Goal: Navigation & Orientation: Find specific page/section

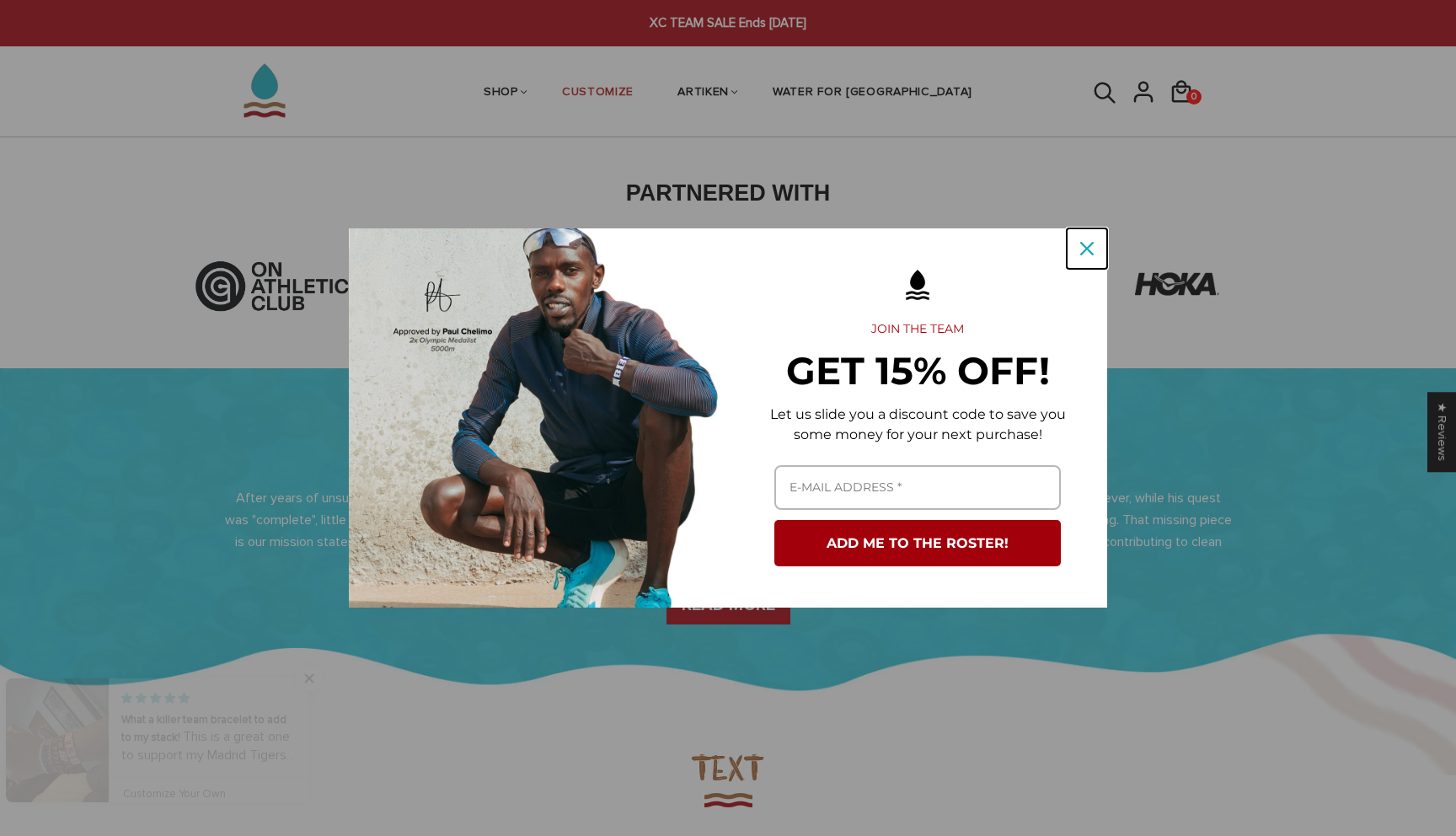
click at [1090, 240] on div "Close" at bounding box center [1087, 249] width 27 height 27
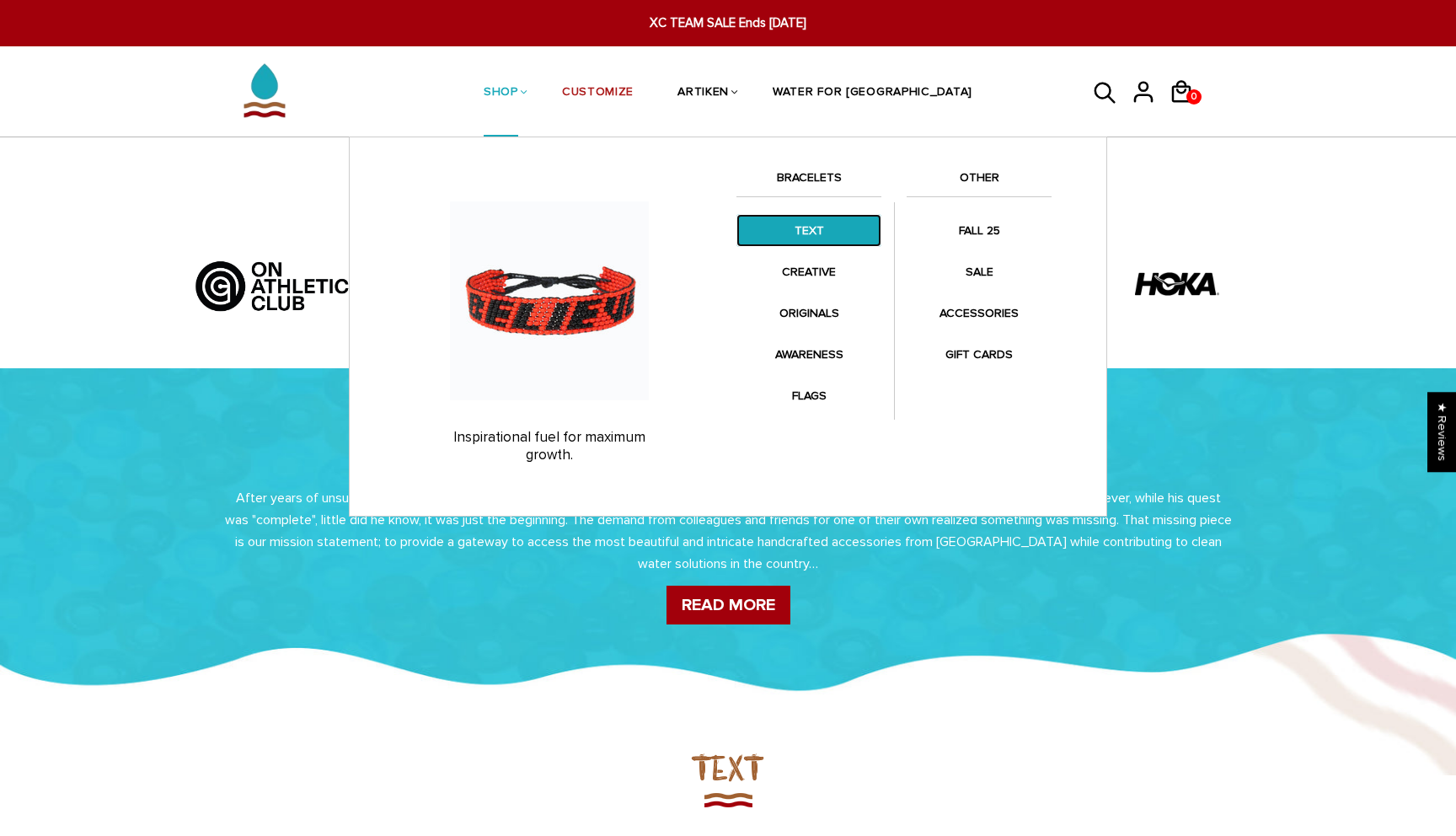
click at [826, 233] on link "TEXT" at bounding box center [808, 230] width 145 height 33
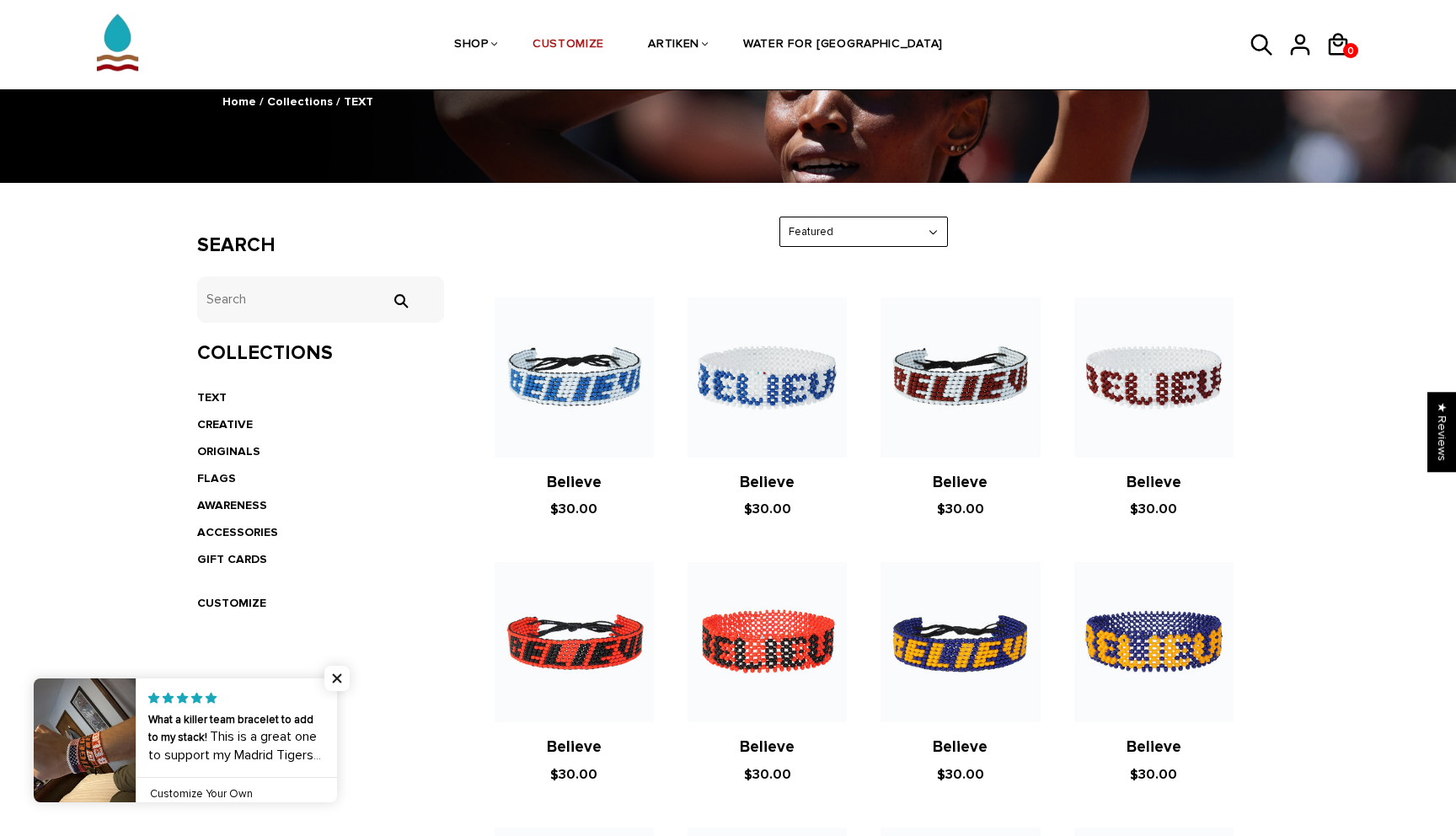
scroll to position [219, 0]
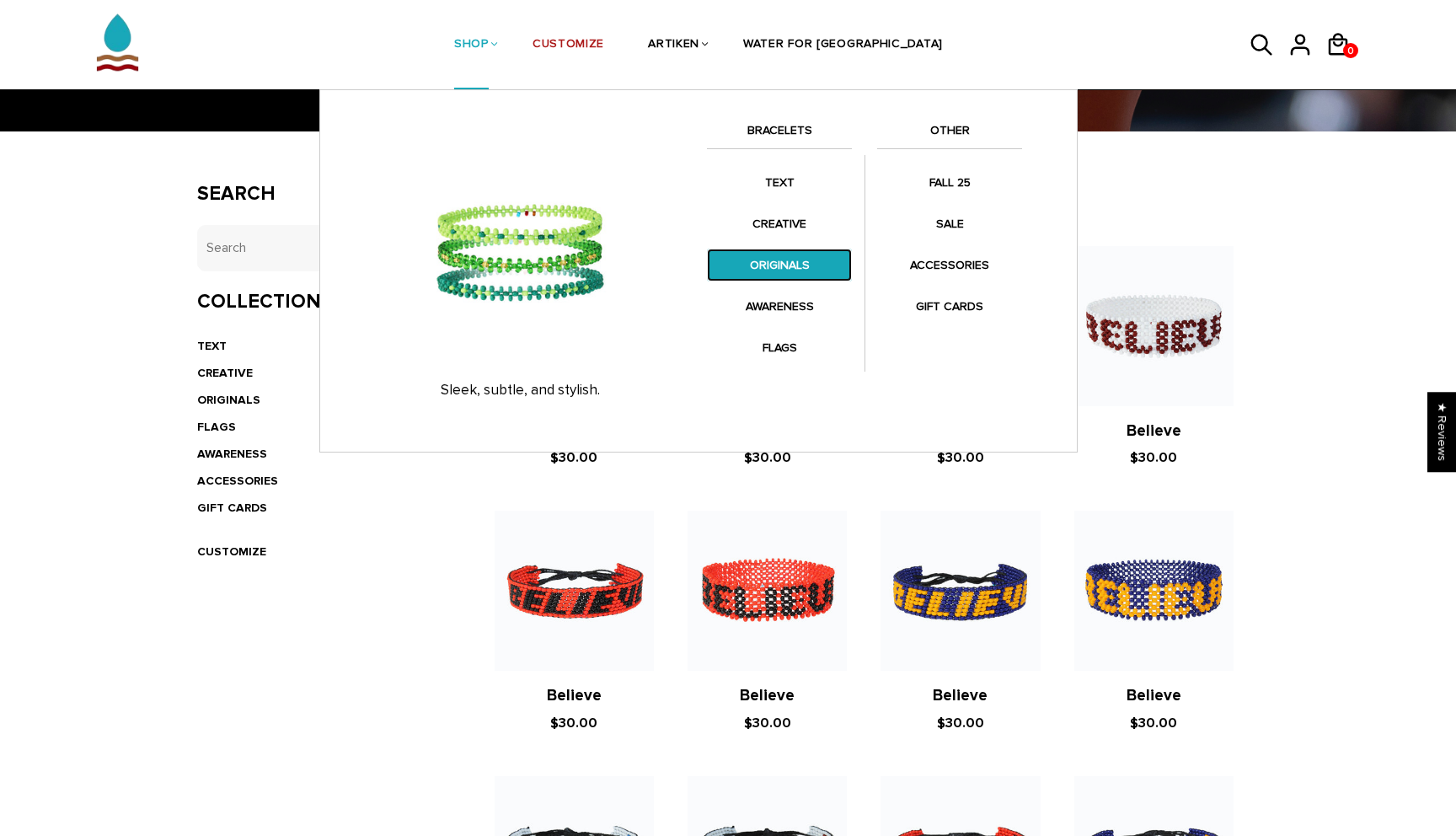
click at [775, 258] on link "ORIGINALS" at bounding box center [779, 265] width 145 height 33
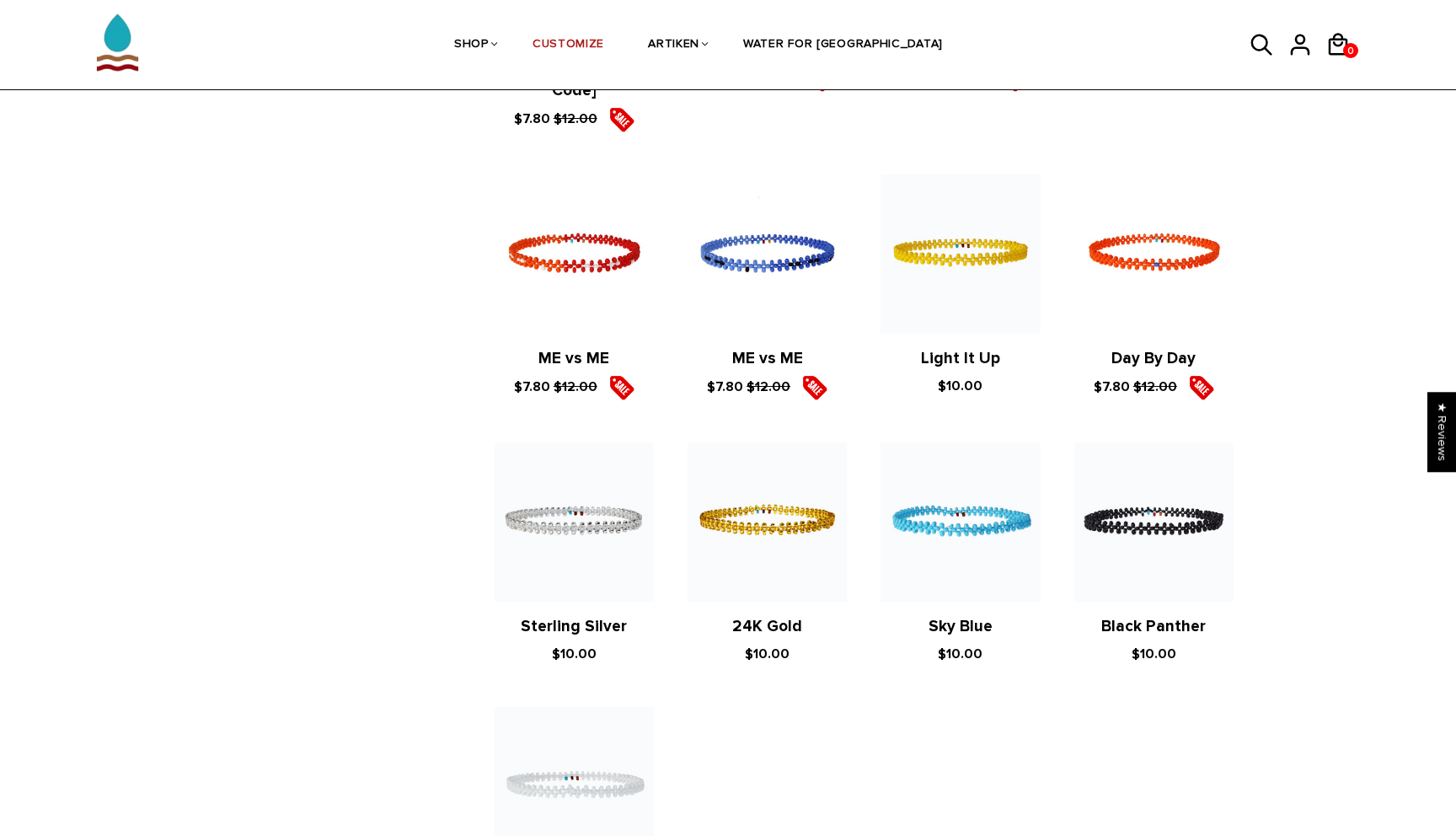
scroll to position [1513, 0]
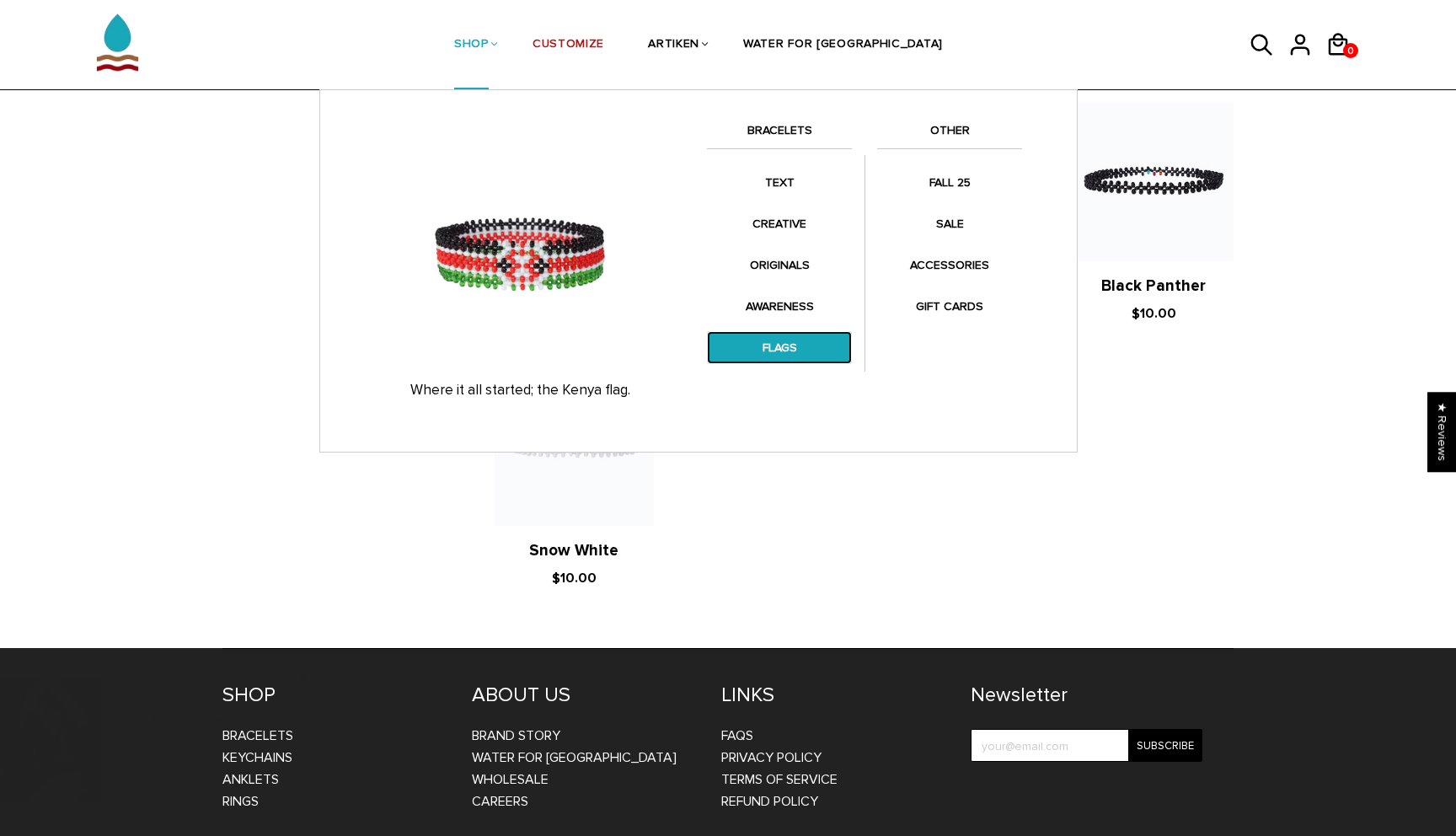
click at [774, 358] on link "FLAGS" at bounding box center [779, 348] width 145 height 33
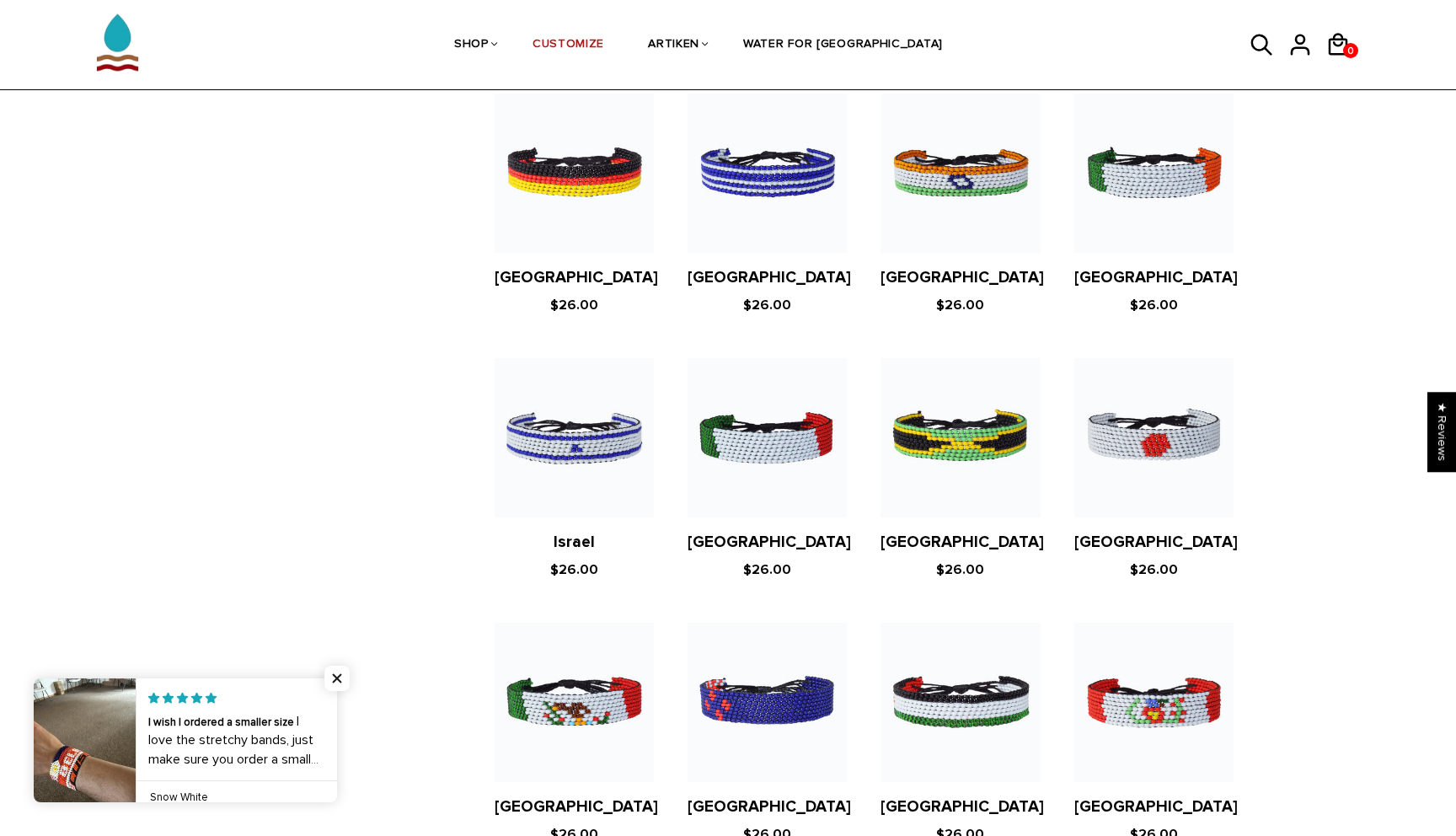
scroll to position [3034, 0]
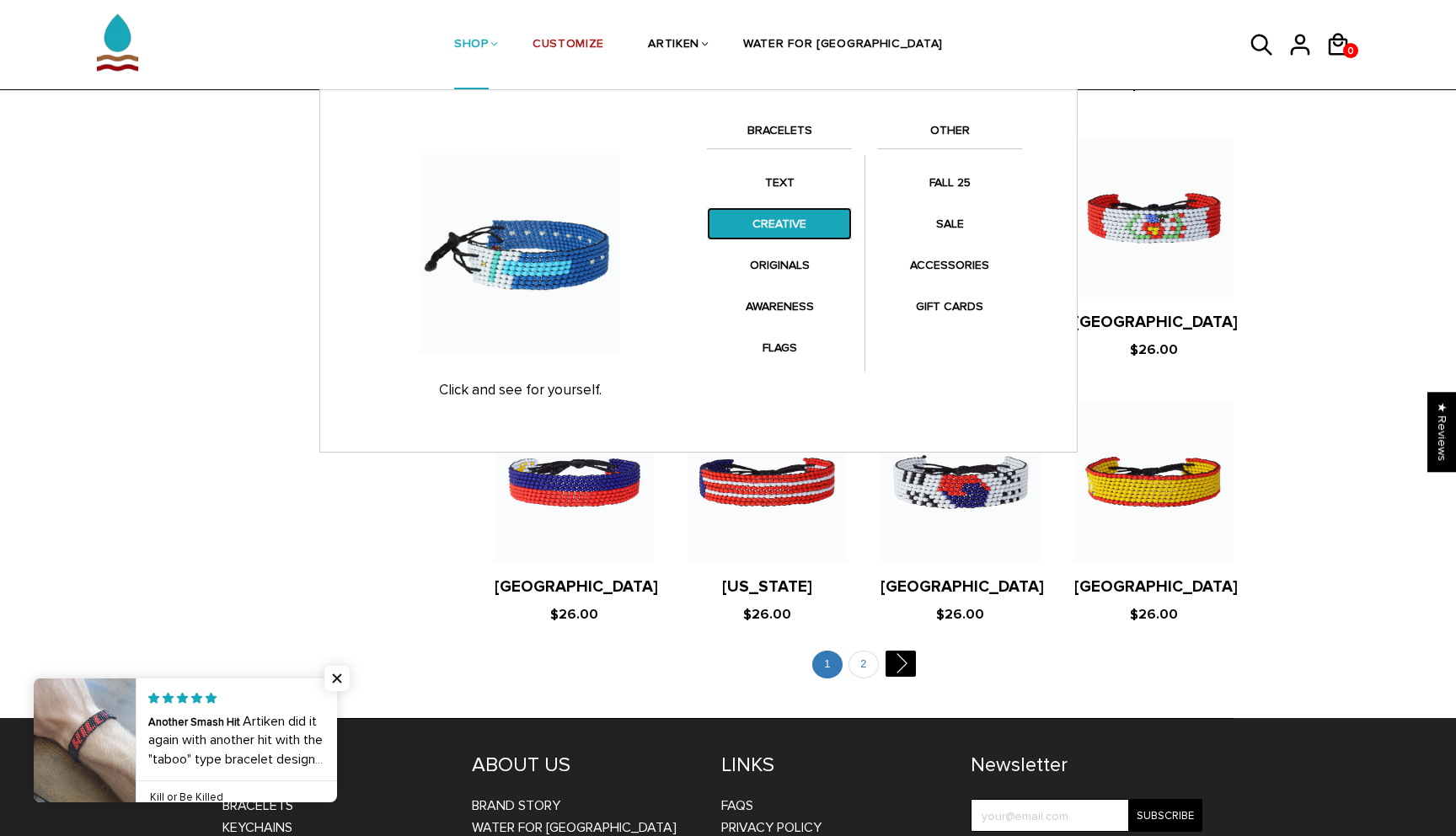
click at [779, 223] on link "CREATIVE" at bounding box center [779, 224] width 145 height 33
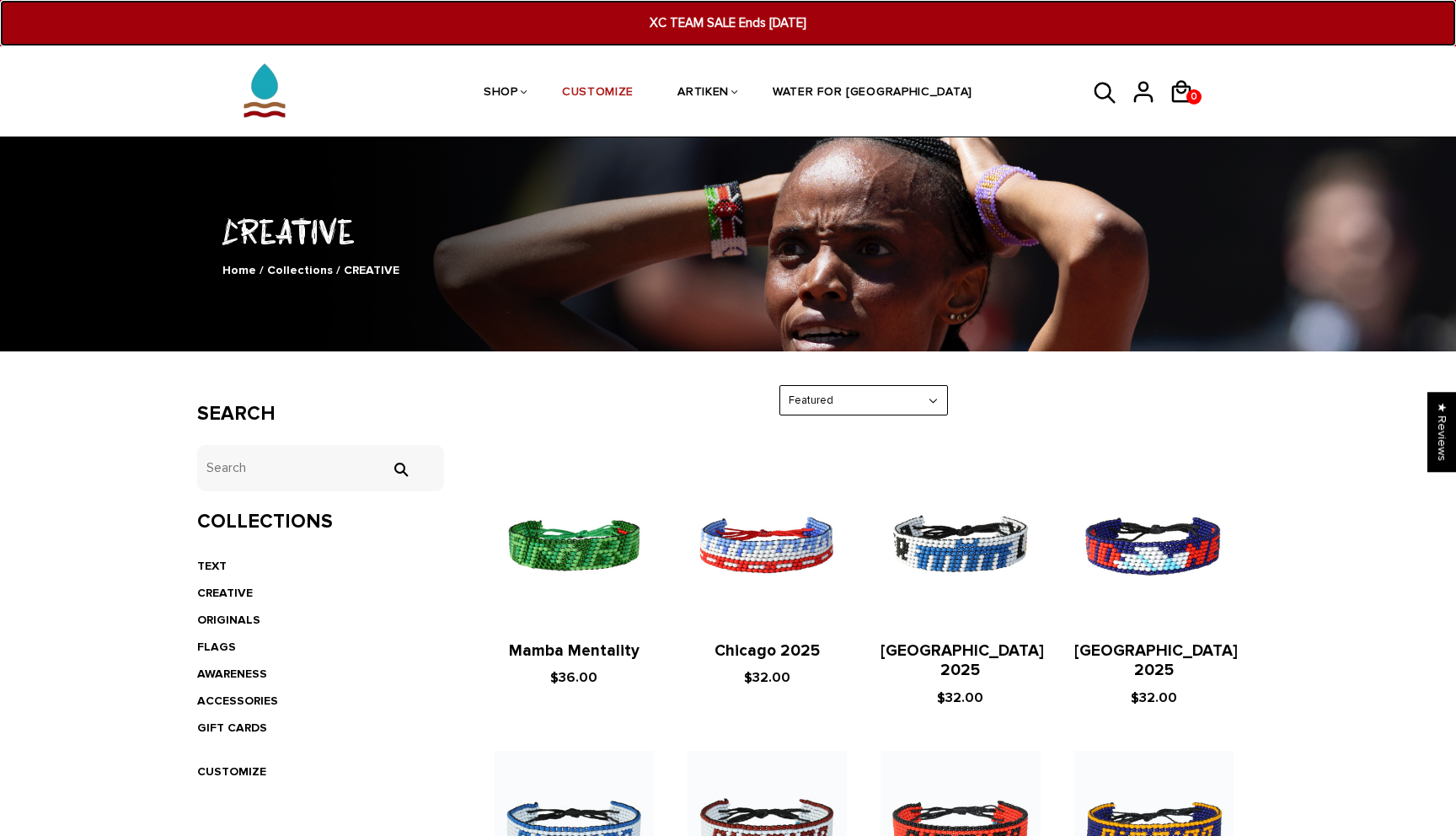
click at [699, 20] on span "XC TEAM SALE Ends [DATE]" at bounding box center [727, 23] width 562 height 19
